Goal: Complete application form: Complete application form

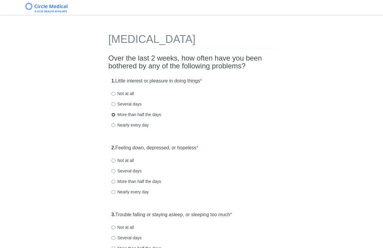
click at [114, 114] on input "More than half the days" at bounding box center [113, 115] width 4 height 4
radio input "true"
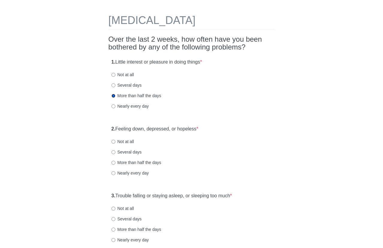
scroll to position [19, 0]
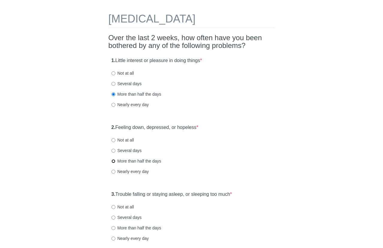
click at [112, 160] on input "More than half the days" at bounding box center [113, 161] width 4 height 4
radio input "true"
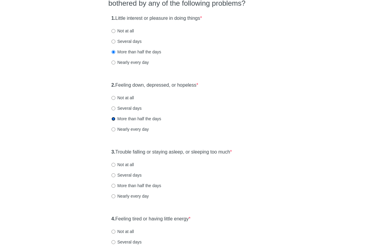
scroll to position [64, 0]
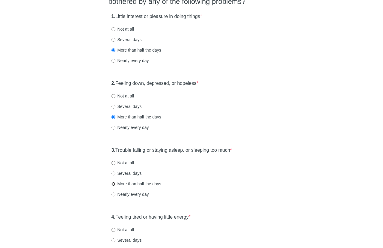
click at [112, 182] on input "More than half the days" at bounding box center [113, 184] width 4 height 4
radio input "true"
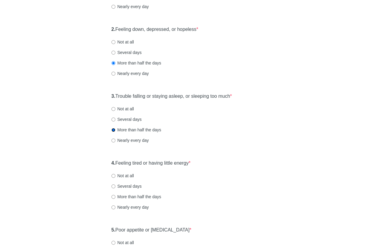
scroll to position [123, 0]
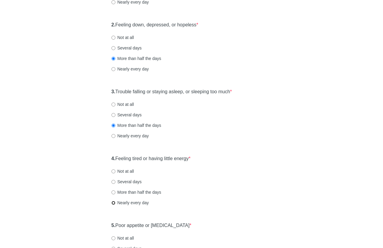
click at [113, 203] on input "Nearly every day" at bounding box center [113, 203] width 4 height 4
radio input "true"
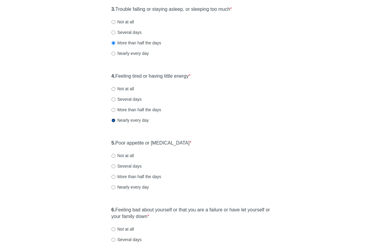
scroll to position [206, 0]
click at [114, 153] on label "Not at all" at bounding box center [122, 155] width 22 height 6
click at [114, 153] on input "Not at all" at bounding box center [113, 155] width 4 height 4
radio input "true"
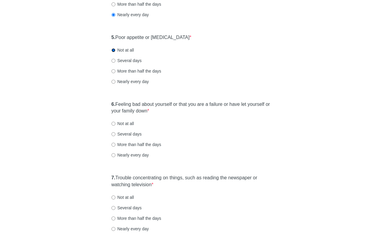
scroll to position [311, 0]
click at [114, 134] on input "Several days" at bounding box center [113, 134] width 4 height 4
radio input "true"
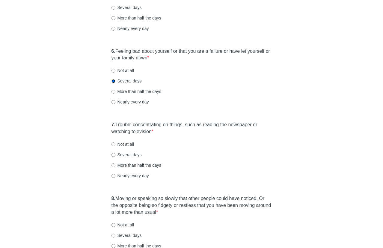
scroll to position [364, 0]
click at [113, 176] on input "Nearly every day" at bounding box center [113, 175] width 4 height 4
radio input "true"
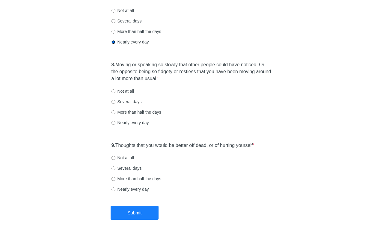
scroll to position [498, 0]
click at [114, 115] on div "8. Moving or speaking so slowly that other people could have noticed. Or the op…" at bounding box center [191, 96] width 166 height 76
click at [114, 116] on div "8. Moving or speaking so slowly that other people could have noticed. Or the op…" at bounding box center [191, 96] width 166 height 76
click at [114, 114] on input "More than half the days" at bounding box center [113, 112] width 4 height 4
radio input "true"
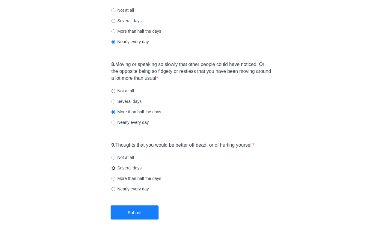
click at [113, 169] on input "Several days" at bounding box center [113, 168] width 4 height 4
radio input "true"
click at [116, 211] on button "Submit" at bounding box center [135, 212] width 48 height 14
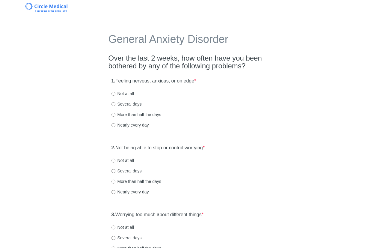
click at [111, 125] on div "1. Feeling nervous, anxious, or on edge * Not at all Several days More than hal…" at bounding box center [191, 106] width 166 height 62
click at [112, 125] on input "Nearly every day" at bounding box center [113, 125] width 4 height 4
radio input "true"
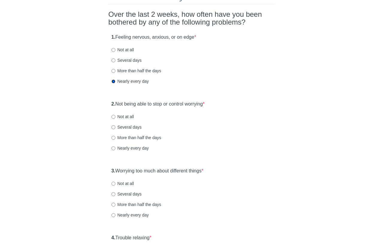
scroll to position [43, 0]
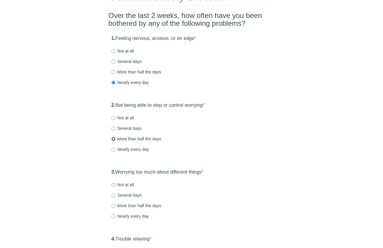
click at [113, 140] on input "More than half the days" at bounding box center [113, 139] width 4 height 4
radio input "true"
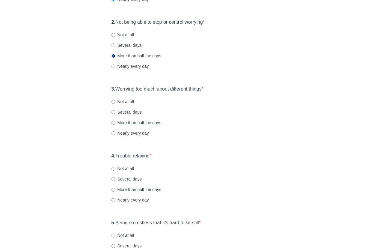
scroll to position [123, 0]
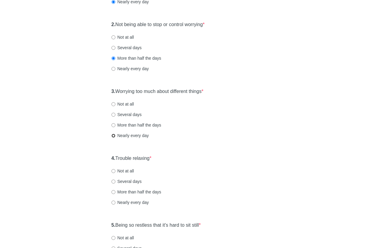
click at [113, 135] on input "Nearly every day" at bounding box center [113, 136] width 4 height 4
radio input "true"
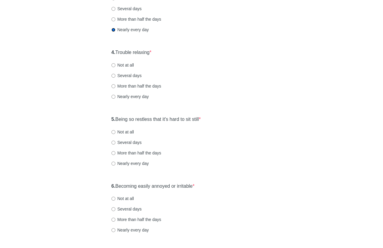
scroll to position [229, 0]
click at [113, 95] on input "Nearly every day" at bounding box center [113, 96] width 4 height 4
radio input "true"
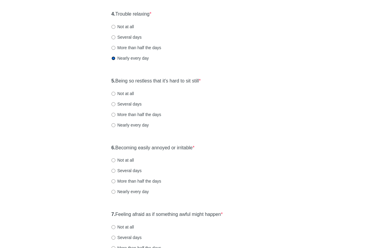
scroll to position [268, 0]
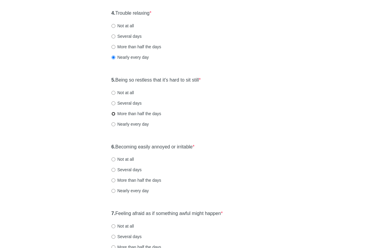
click at [113, 114] on input "More than half the days" at bounding box center [113, 114] width 4 height 4
radio input "true"
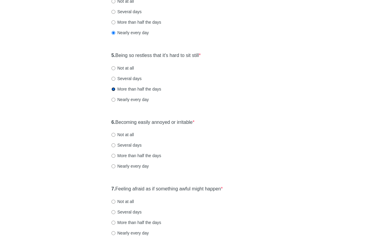
scroll to position [295, 0]
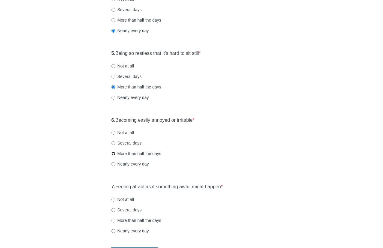
click at [114, 153] on input "More than half the days" at bounding box center [113, 154] width 4 height 4
radio input "true"
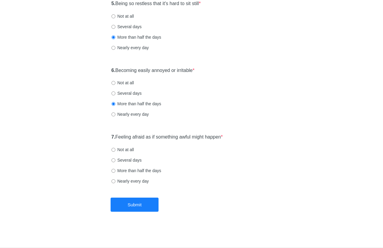
click at [116, 160] on label "Several days" at bounding box center [126, 160] width 30 height 6
click at [115, 160] on input "Several days" at bounding box center [113, 160] width 4 height 4
radio input "true"
click at [149, 208] on button "Submit" at bounding box center [135, 204] width 48 height 14
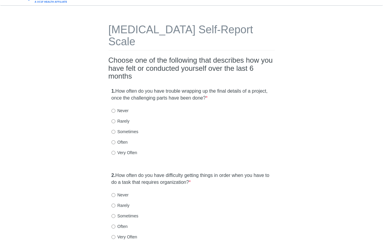
scroll to position [9, 0]
click at [114, 109] on input "Never" at bounding box center [113, 111] width 4 height 4
radio input "true"
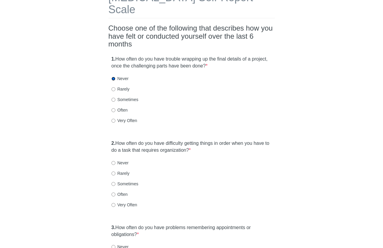
scroll to position [42, 0]
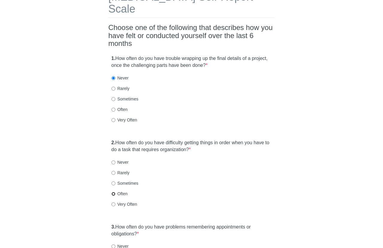
click at [115, 192] on input "Often" at bounding box center [113, 194] width 4 height 4
radio input "true"
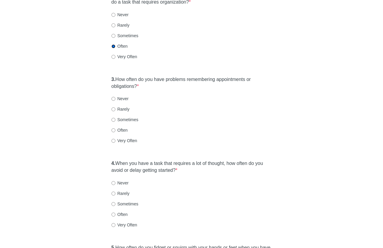
scroll to position [193, 0]
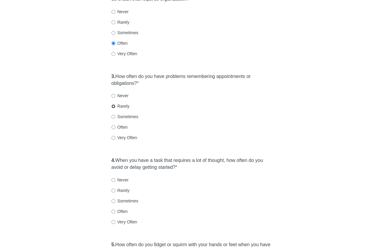
click at [113, 104] on input "Rarely" at bounding box center [113, 106] width 4 height 4
radio input "true"
click at [115, 209] on input "Often" at bounding box center [113, 211] width 4 height 4
radio input "true"
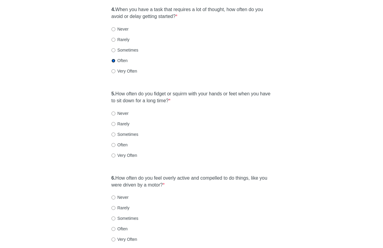
scroll to position [347, 0]
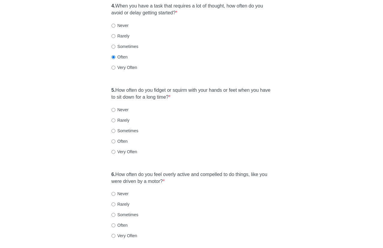
click at [113, 138] on label "Often" at bounding box center [119, 141] width 16 height 6
click at [113, 139] on input "Often" at bounding box center [113, 141] width 4 height 4
radio input "true"
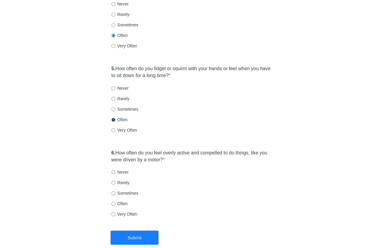
scroll to position [370, 0]
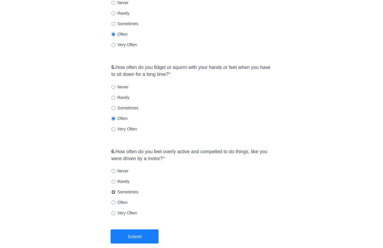
click at [113, 190] on input "Sometimes" at bounding box center [113, 192] width 4 height 4
radio input "true"
click at [145, 229] on button "Submit" at bounding box center [135, 236] width 48 height 14
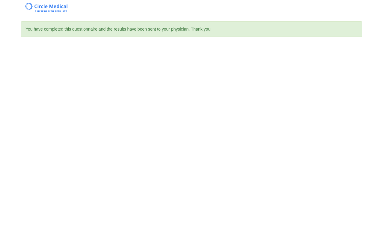
scroll to position [0, 0]
